Goal: Task Accomplishment & Management: Use online tool/utility

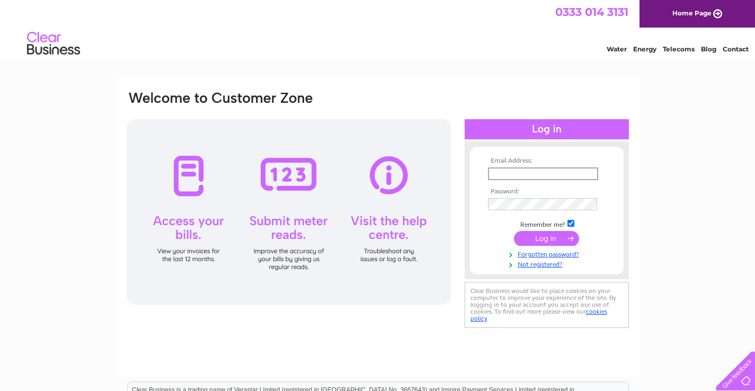
type input "[PERSON_NAME][EMAIL_ADDRESS][DOMAIN_NAME]"
click at [555, 237] on input "submit" at bounding box center [546, 237] width 65 height 15
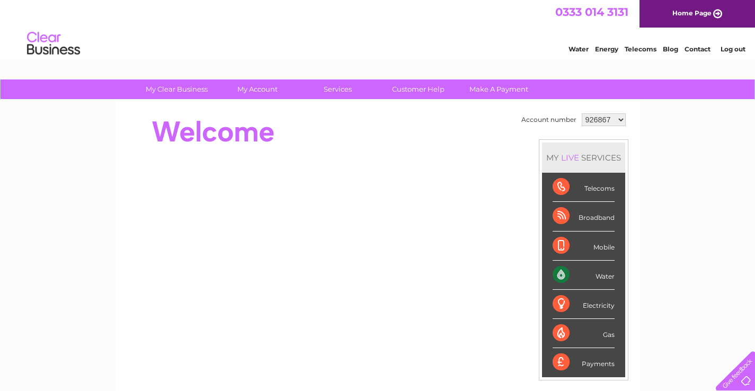
select select "1139298"
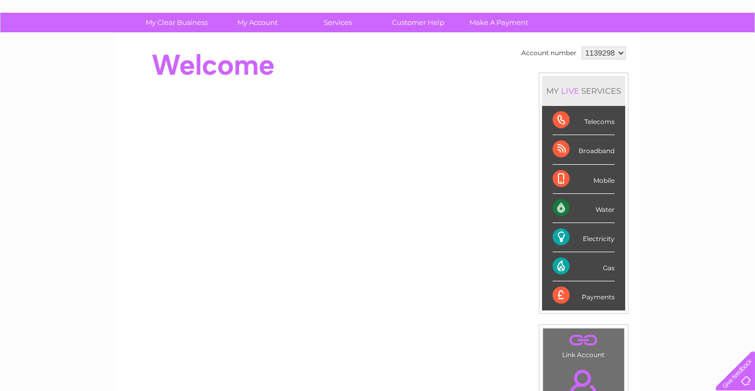
scroll to position [63, 0]
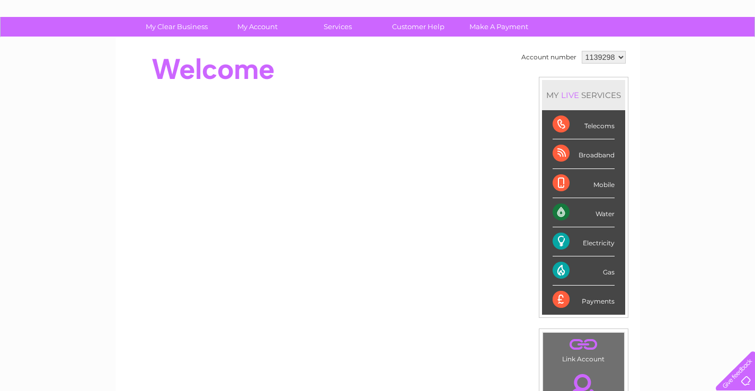
click at [562, 270] on div "Gas" at bounding box center [584, 271] width 62 height 29
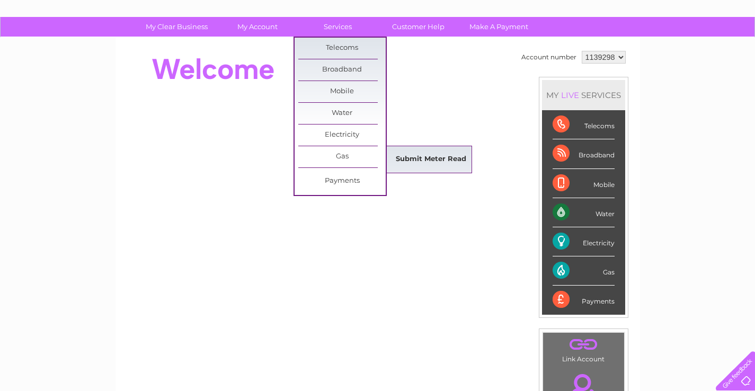
click at [433, 159] on link "Submit Meter Read" at bounding box center [431, 159] width 87 height 21
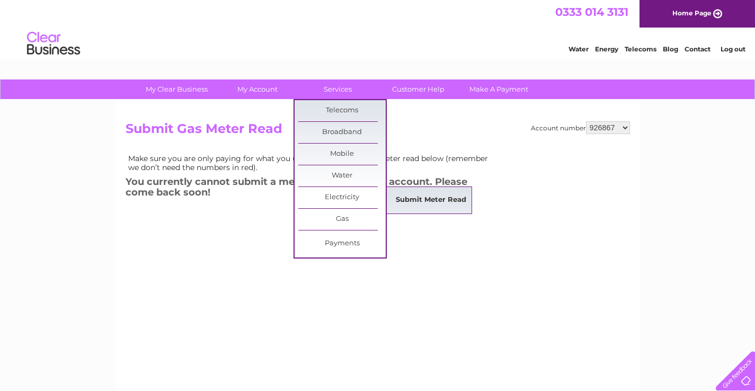
click at [451, 201] on link "Submit Meter Read" at bounding box center [431, 200] width 87 height 21
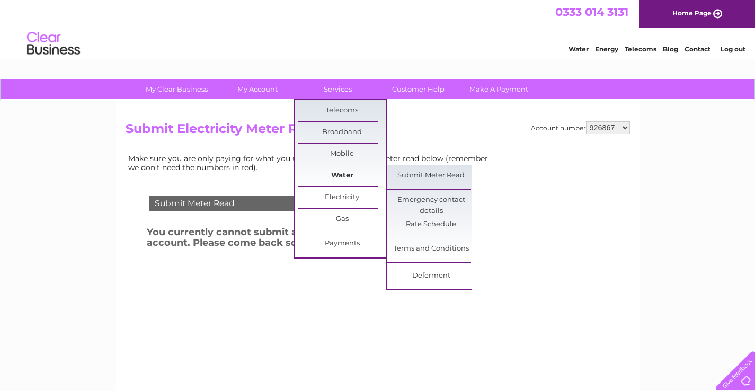
click at [340, 174] on link "Water" at bounding box center [341, 175] width 87 height 21
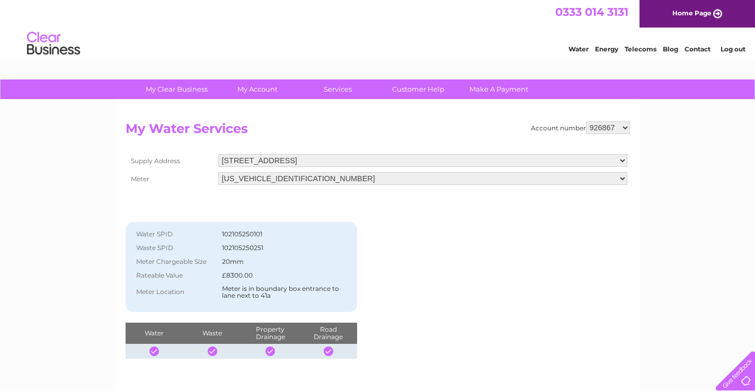
select select "1139298"
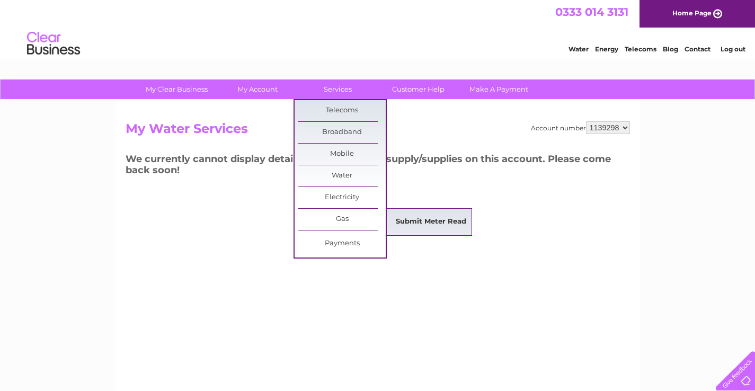
click at [424, 221] on link "Submit Meter Read" at bounding box center [431, 222] width 87 height 21
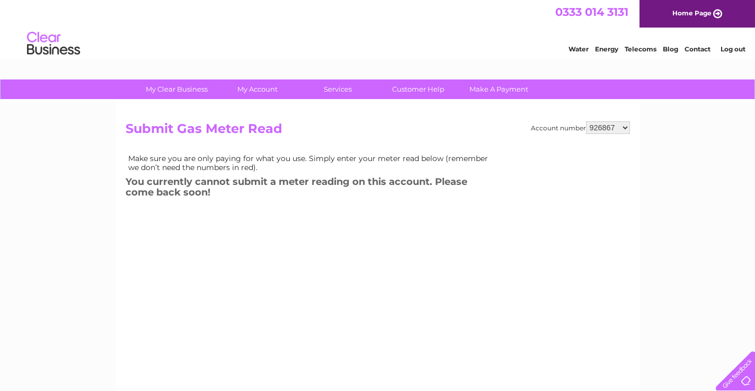
select select "1139298"
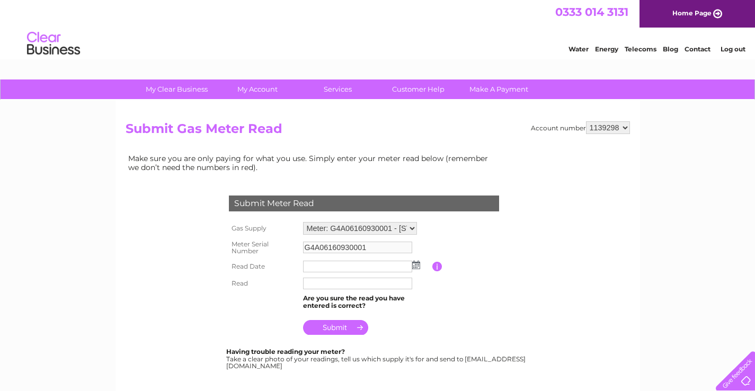
click at [416, 262] on img at bounding box center [416, 265] width 8 height 8
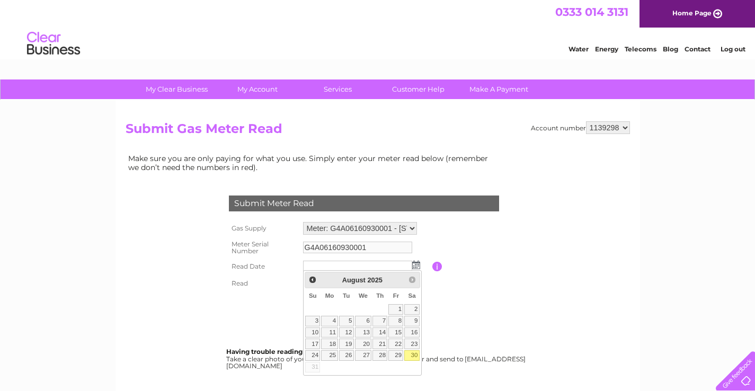
click at [412, 352] on link "30" at bounding box center [412, 355] width 15 height 11
type input "2025/08/30"
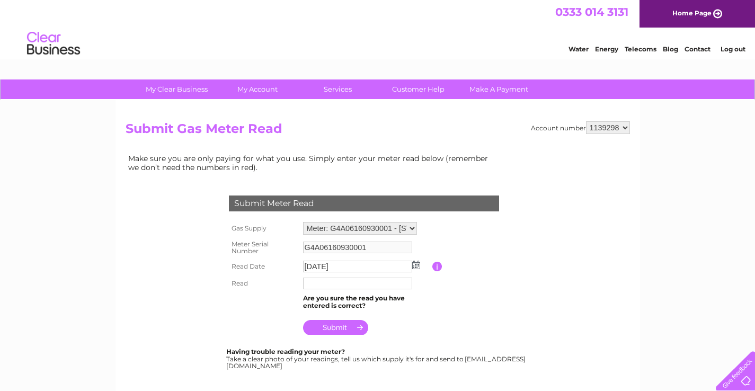
click at [327, 280] on input "text" at bounding box center [357, 284] width 109 height 12
type input "32945"
click at [328, 326] on input "submit" at bounding box center [335, 328] width 65 height 15
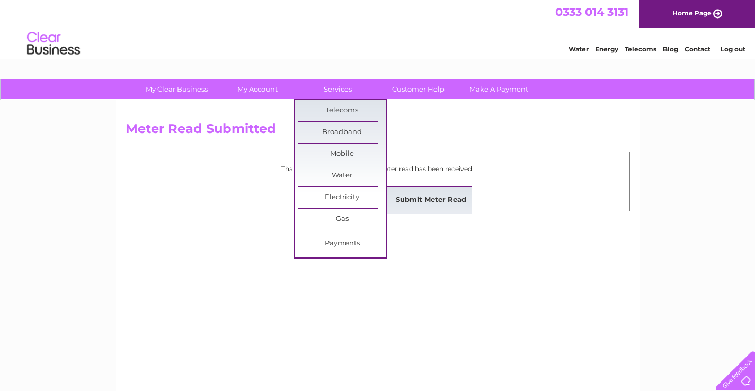
click at [435, 199] on link "Submit Meter Read" at bounding box center [431, 200] width 87 height 21
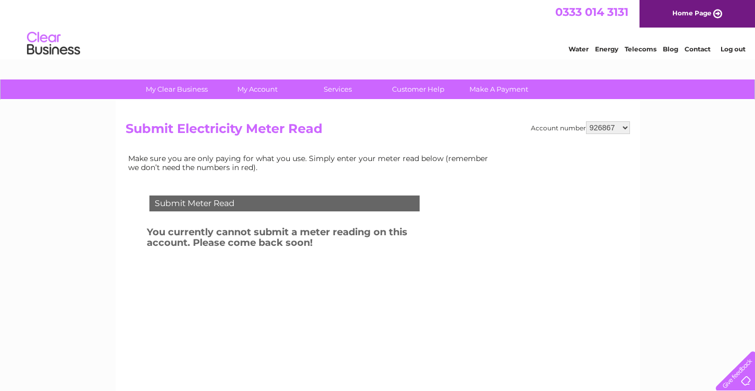
select select "1139298"
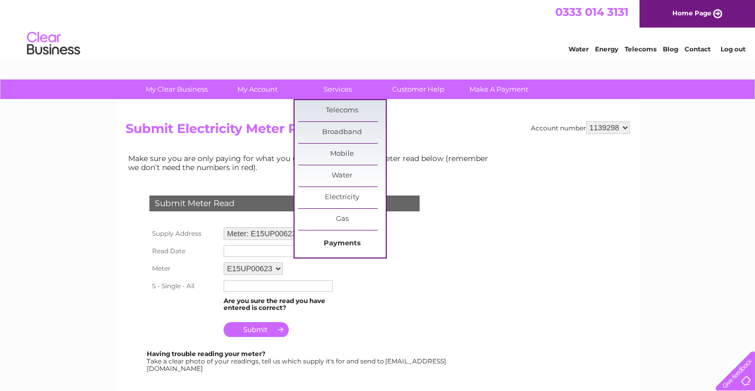
click at [345, 243] on link "Payments" at bounding box center [341, 243] width 87 height 21
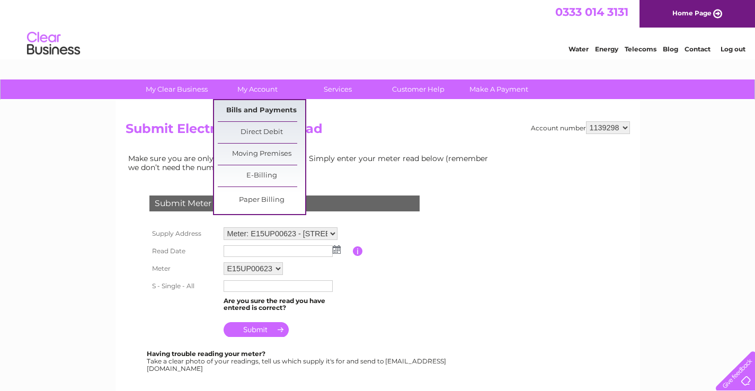
click at [270, 110] on link "Bills and Payments" at bounding box center [261, 110] width 87 height 21
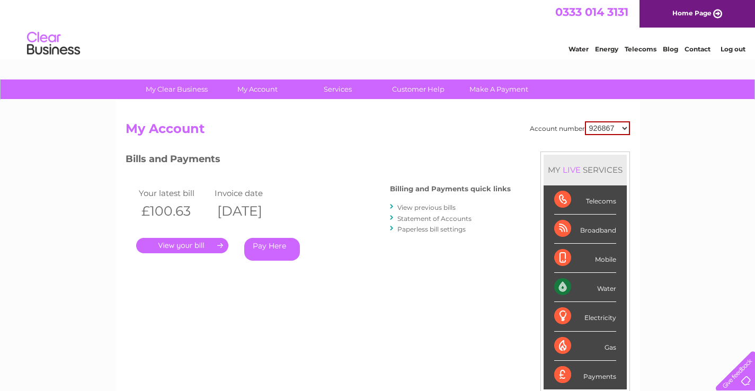
select select "1139298"
click at [219, 242] on link "." at bounding box center [182, 245] width 92 height 15
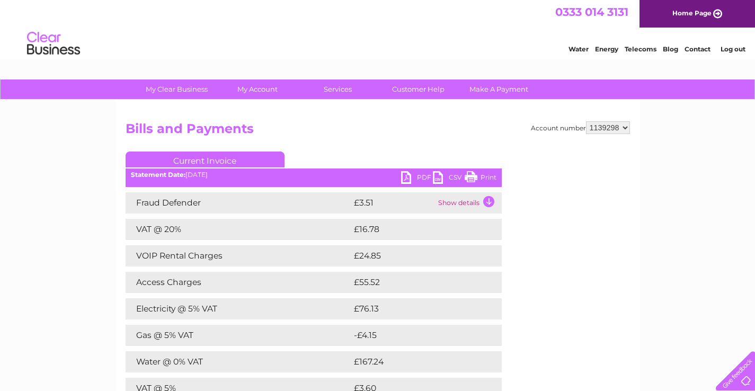
click at [409, 177] on link "PDF" at bounding box center [417, 178] width 32 height 15
